Goal: Information Seeking & Learning: Understand process/instructions

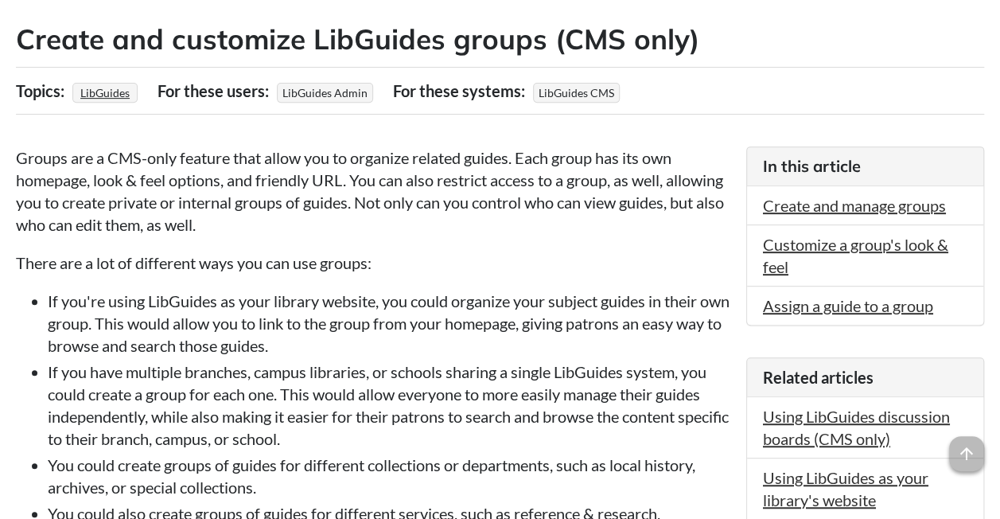
scroll to position [235, 0]
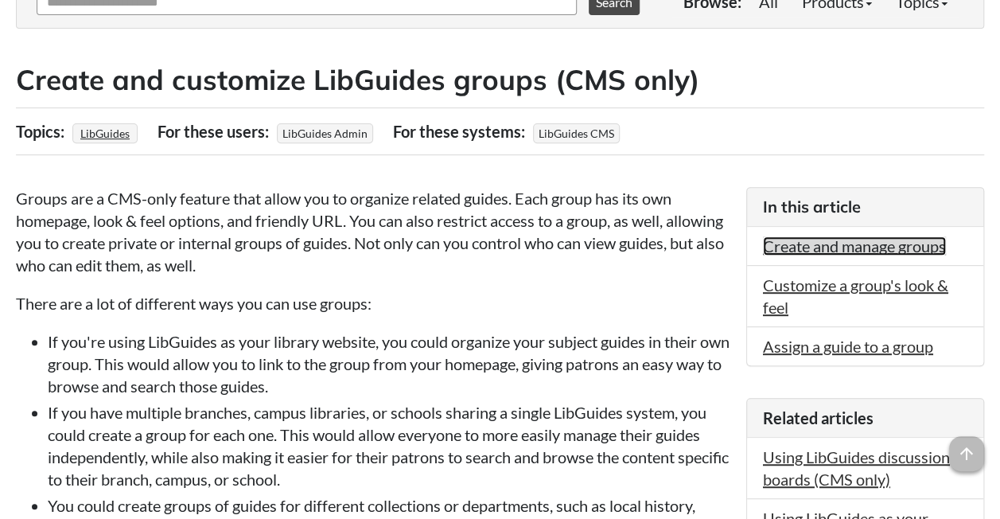
click at [848, 246] on link "Create and manage groups" at bounding box center [854, 245] width 183 height 19
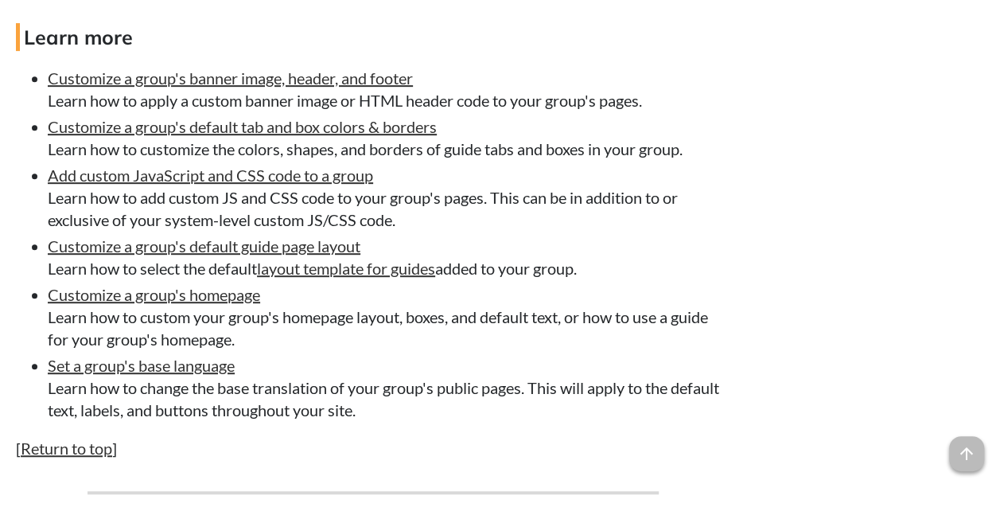
scroll to position [3310, 0]
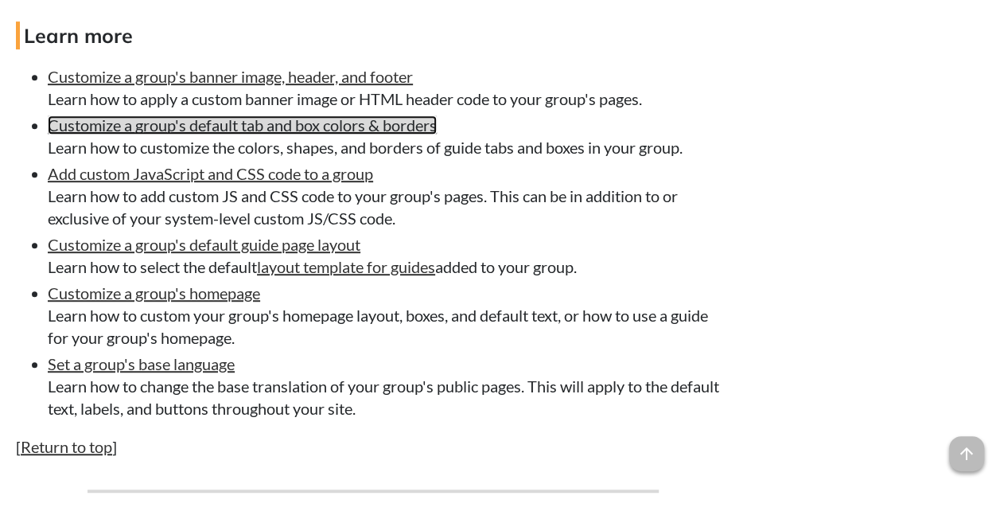
click at [174, 131] on link "Customize a group's default tab and box colors & borders" at bounding box center [242, 124] width 389 height 19
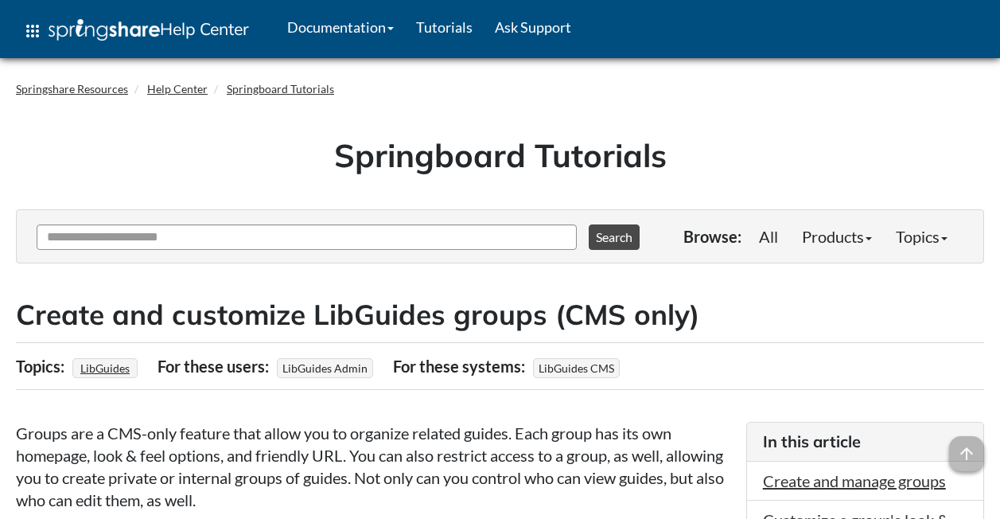
scroll to position [3310, 0]
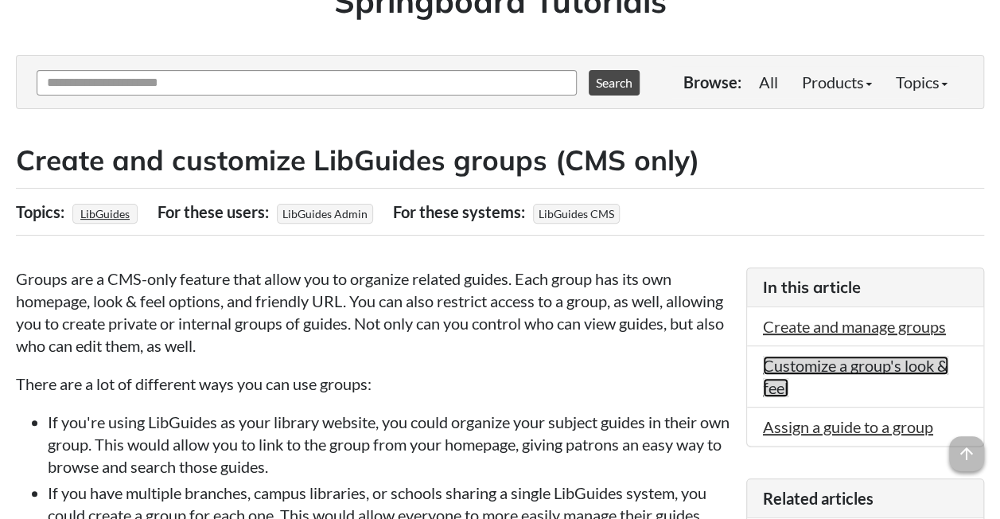
click at [840, 368] on link "Customize a group's look & feel" at bounding box center [855, 376] width 185 height 41
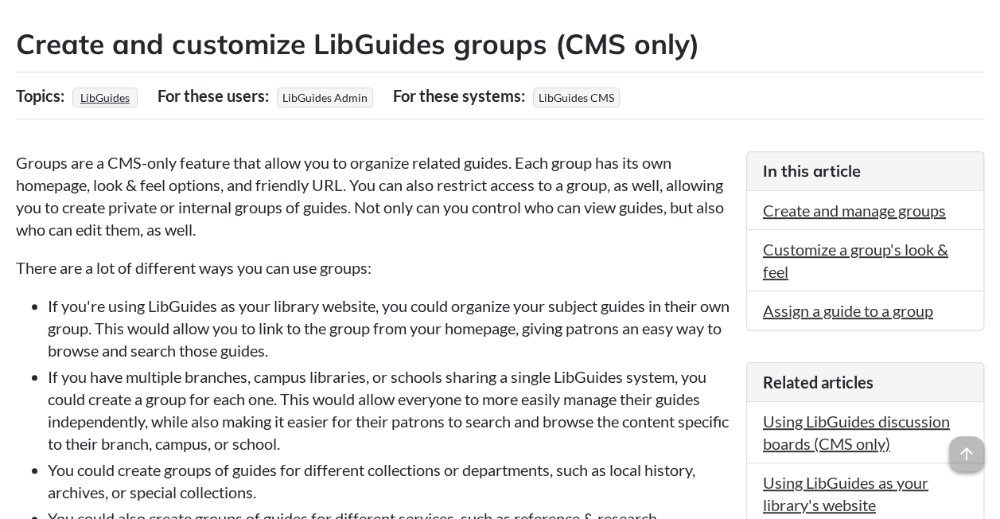
scroll to position [185, 0]
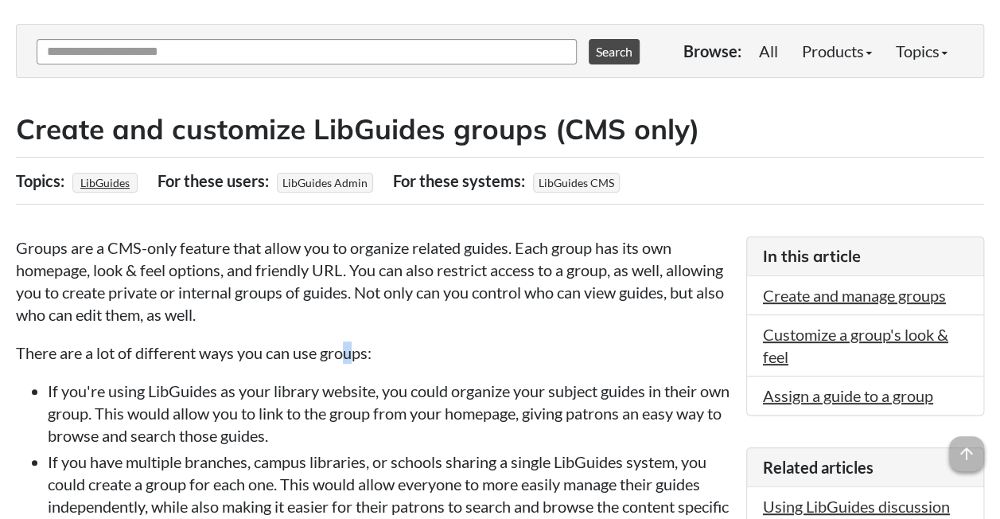
drag, startPoint x: 501, startPoint y: 305, endPoint x: 350, endPoint y: 325, distance: 152.6
click at [840, 286] on link "Create and manage groups" at bounding box center [854, 295] width 183 height 19
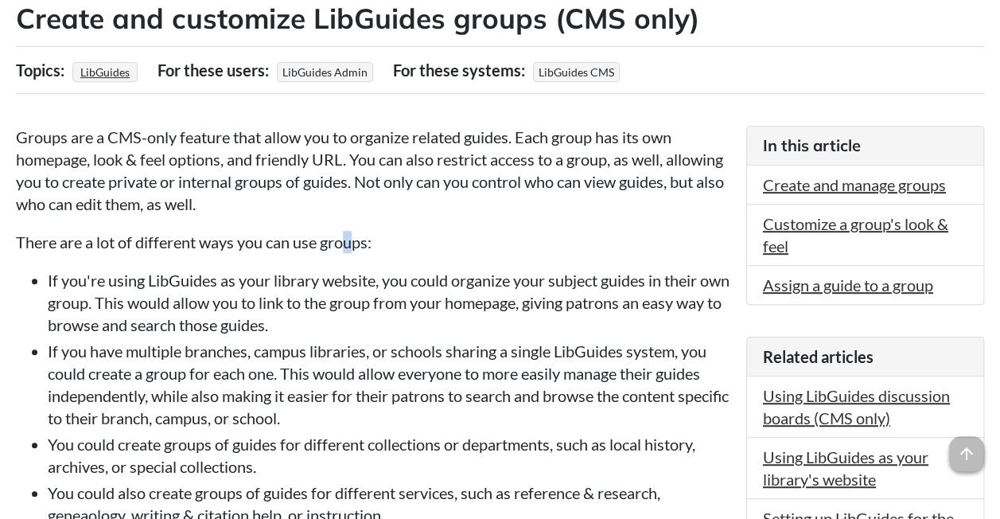
scroll to position [297, 0]
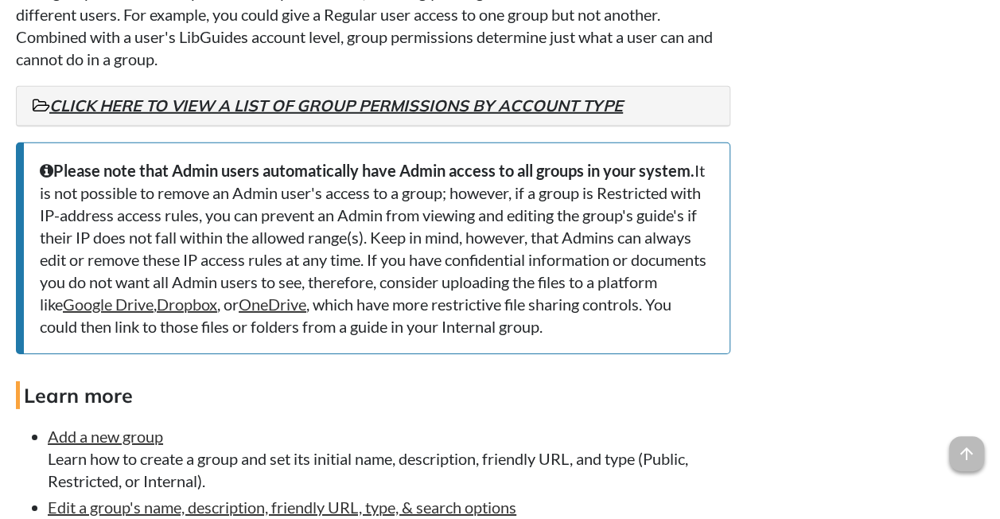
scroll to position [2153, 0]
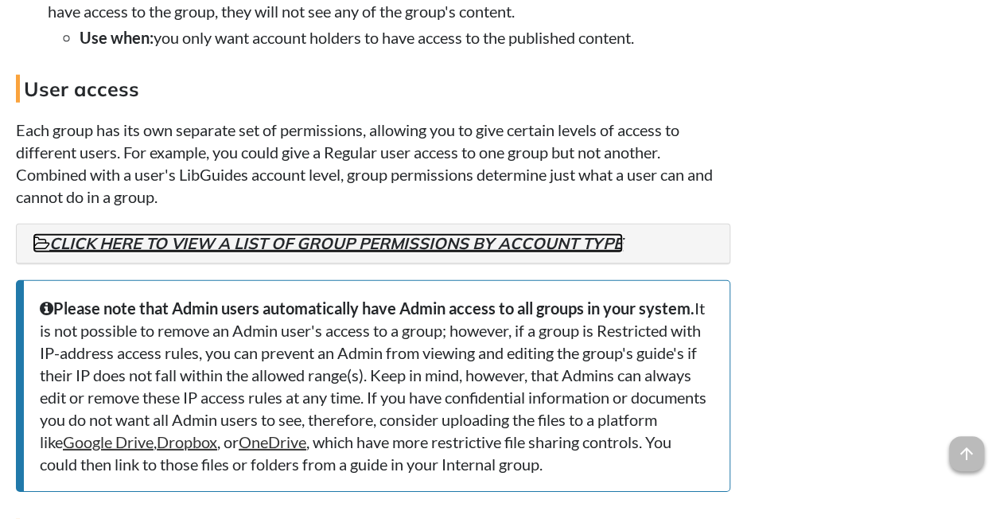
click at [279, 243] on link "Click here to view a list of group permissions by account type" at bounding box center [328, 243] width 590 height 20
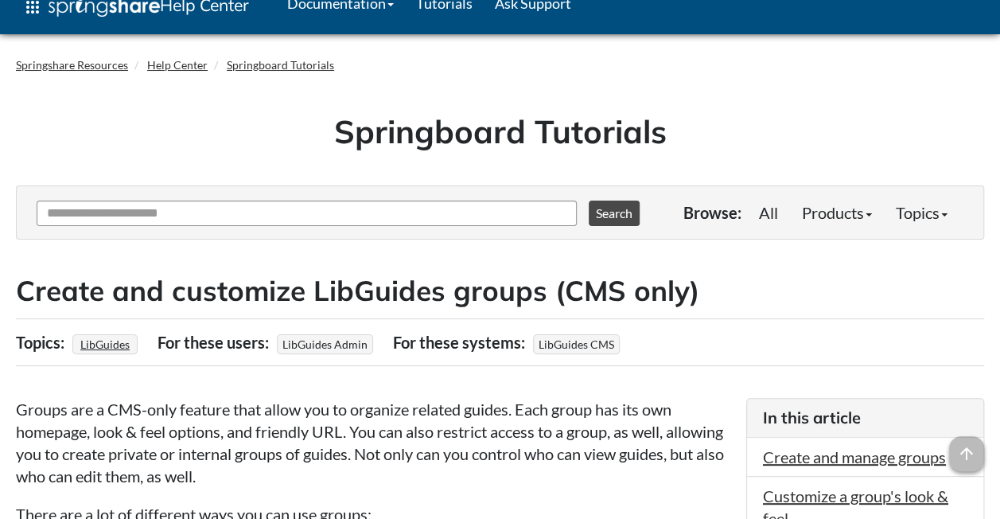
scroll to position [0, 0]
